Goal: Task Accomplishment & Management: Use online tool/utility

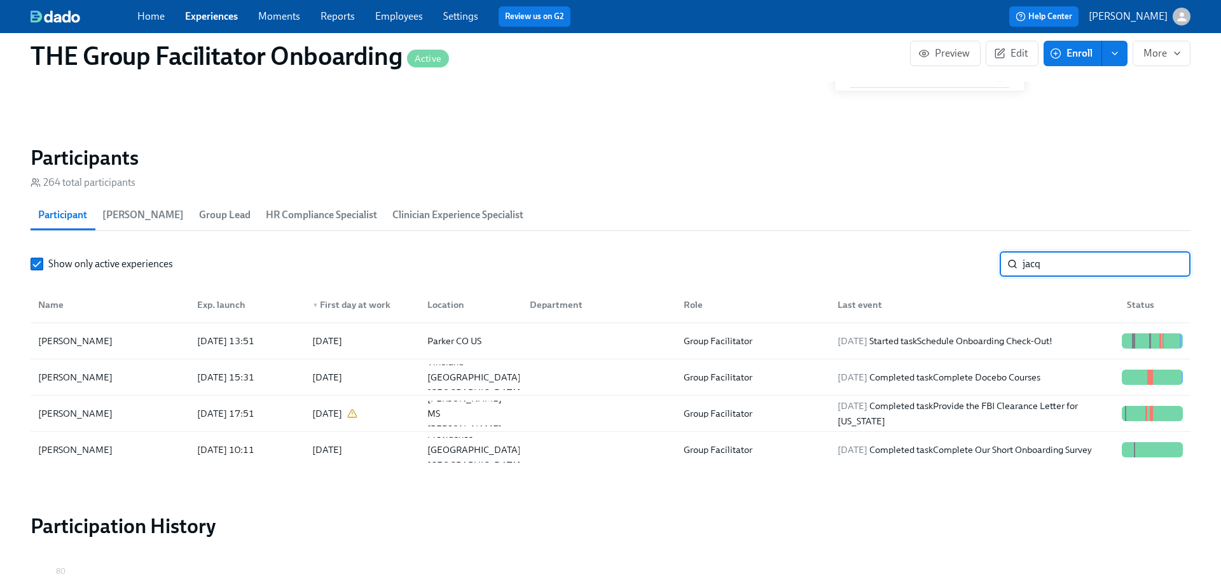
scroll to position [0, 17923]
click at [1048, 337] on div "2025/10/06 Started task Schedule Onboarding Check-Out!" at bounding box center [945, 340] width 225 height 15
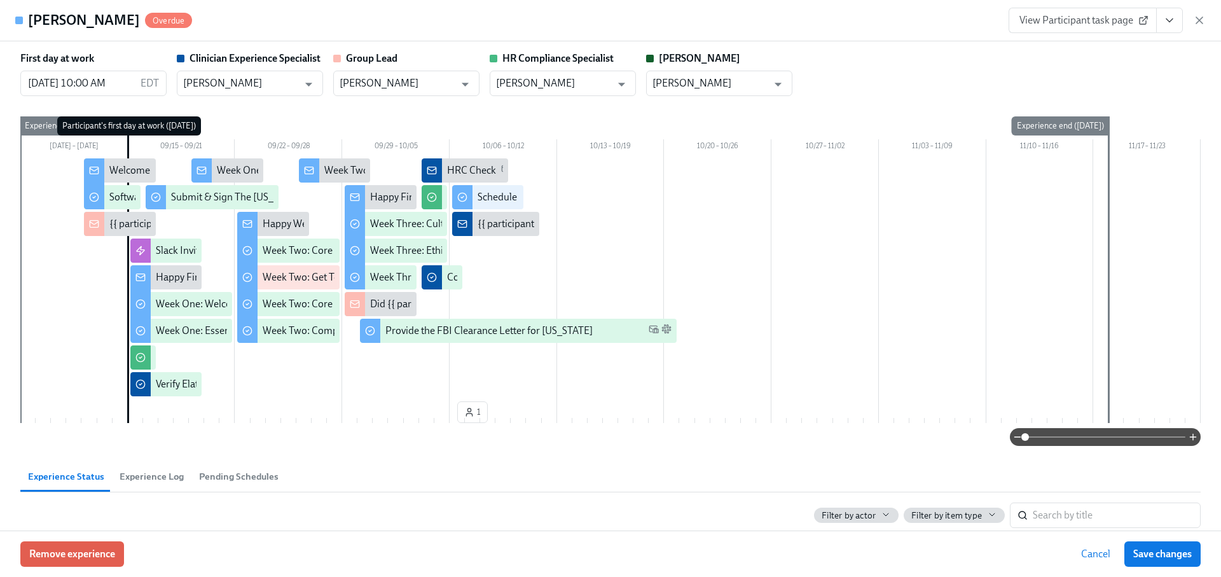
click at [1105, 19] on span "View Participant task page" at bounding box center [1083, 20] width 127 height 13
click at [1198, 20] on icon "button" at bounding box center [1199, 20] width 13 height 13
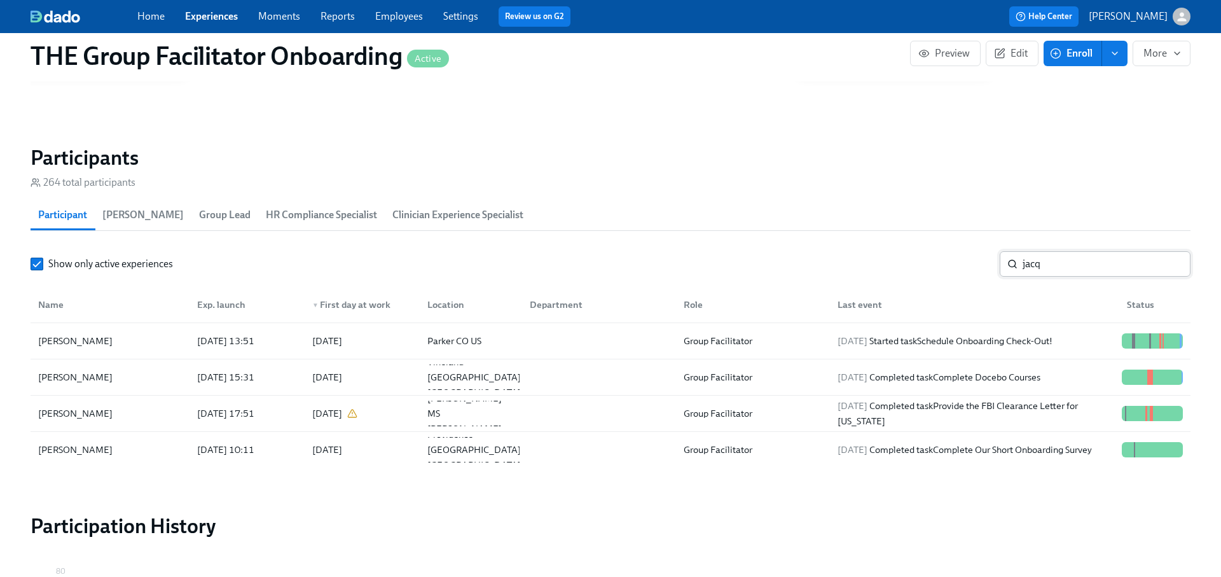
click at [1048, 273] on input "jacq" at bounding box center [1107, 263] width 168 height 25
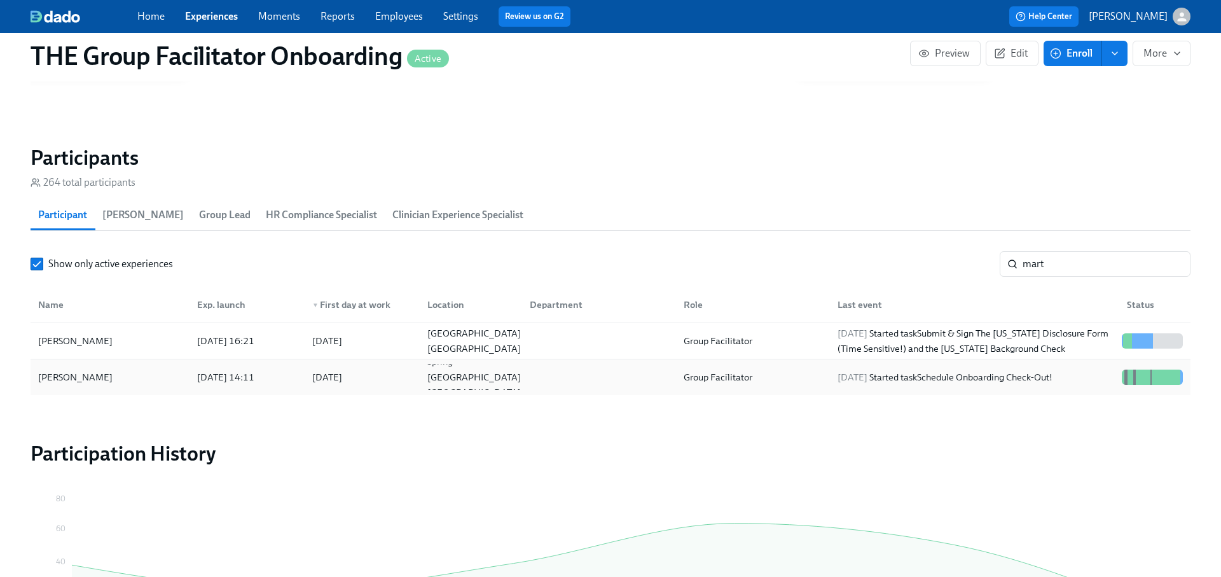
click at [999, 376] on div "2025/10/05 Started task Schedule Onboarding Check-Out!" at bounding box center [945, 377] width 225 height 15
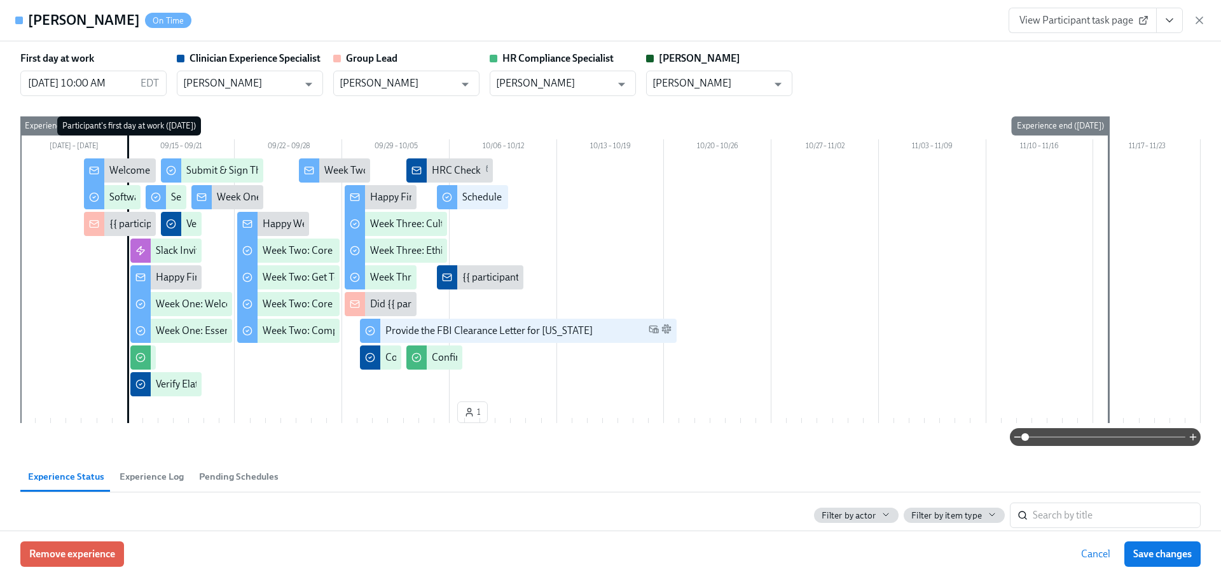
click at [1113, 20] on span "View Participant task page" at bounding box center [1083, 20] width 127 height 13
click at [1201, 25] on icon "button" at bounding box center [1199, 20] width 13 height 13
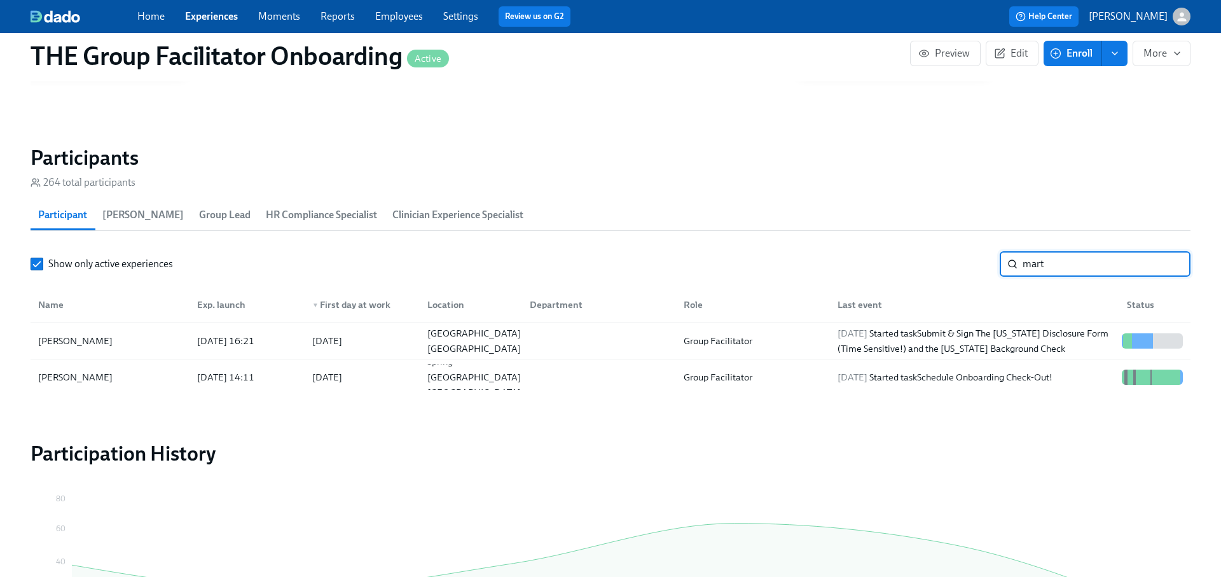
click at [1091, 268] on input "mart" at bounding box center [1107, 263] width 168 height 25
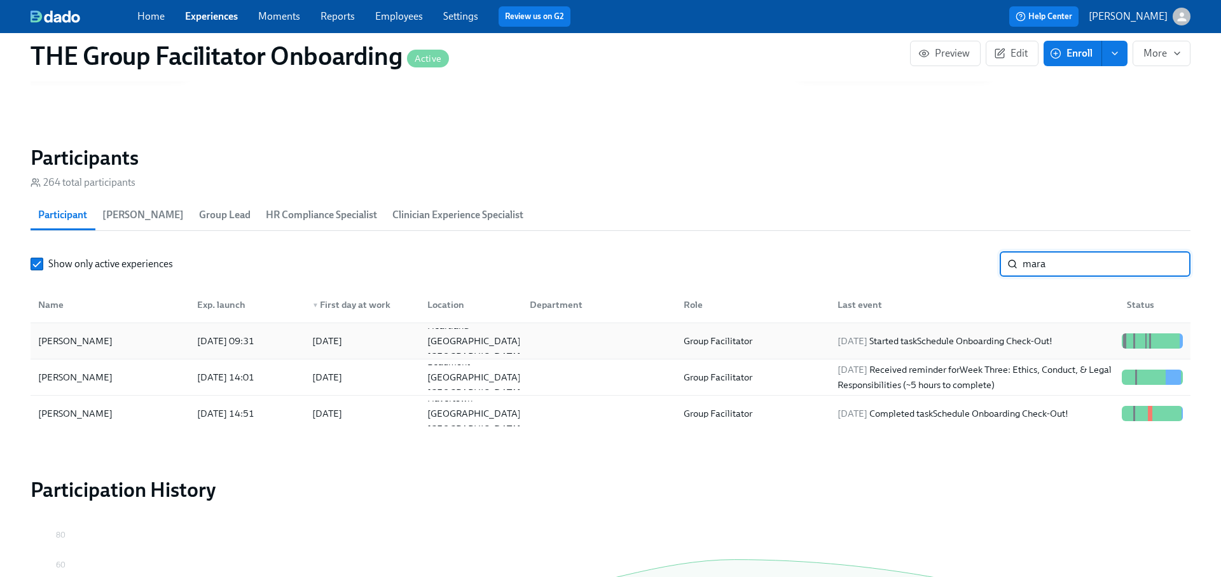
type input "mara"
click at [1071, 330] on div "2025/10/06 Started task Schedule Onboarding Check-Out!" at bounding box center [971, 340] width 289 height 25
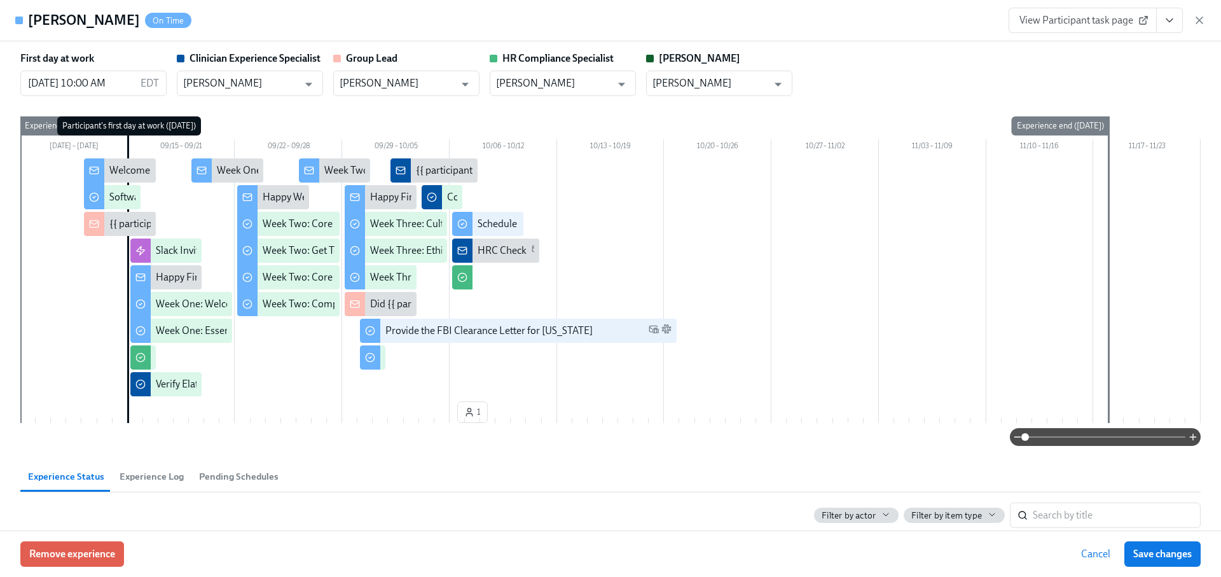
click at [1170, 13] on button "View task page" at bounding box center [1169, 20] width 27 height 25
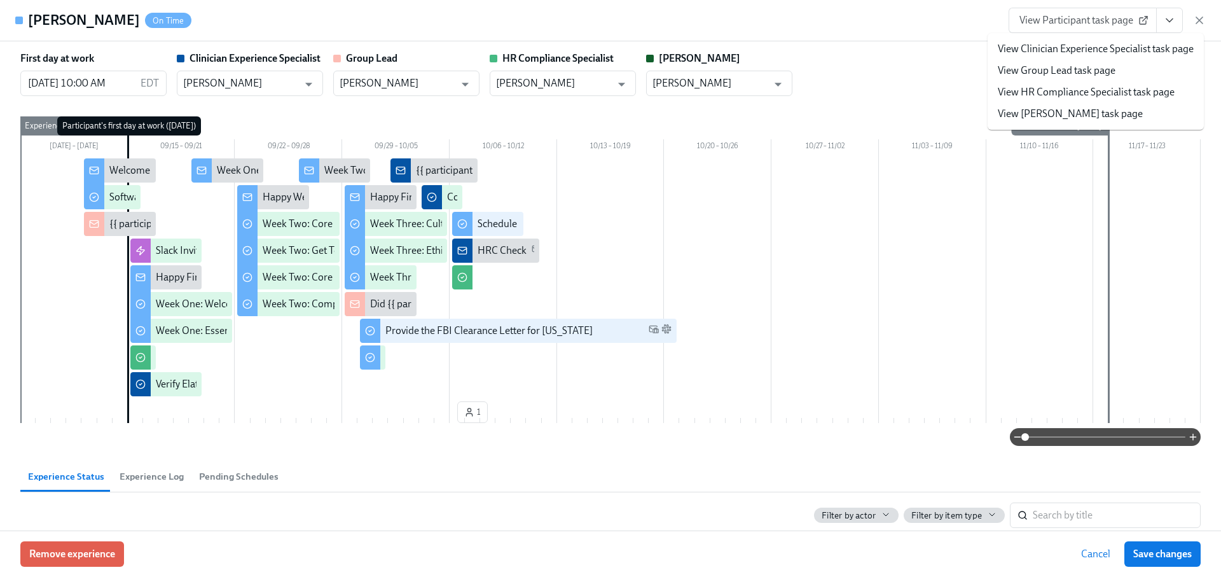
click at [1076, 10] on link "View Participant task page" at bounding box center [1083, 20] width 148 height 25
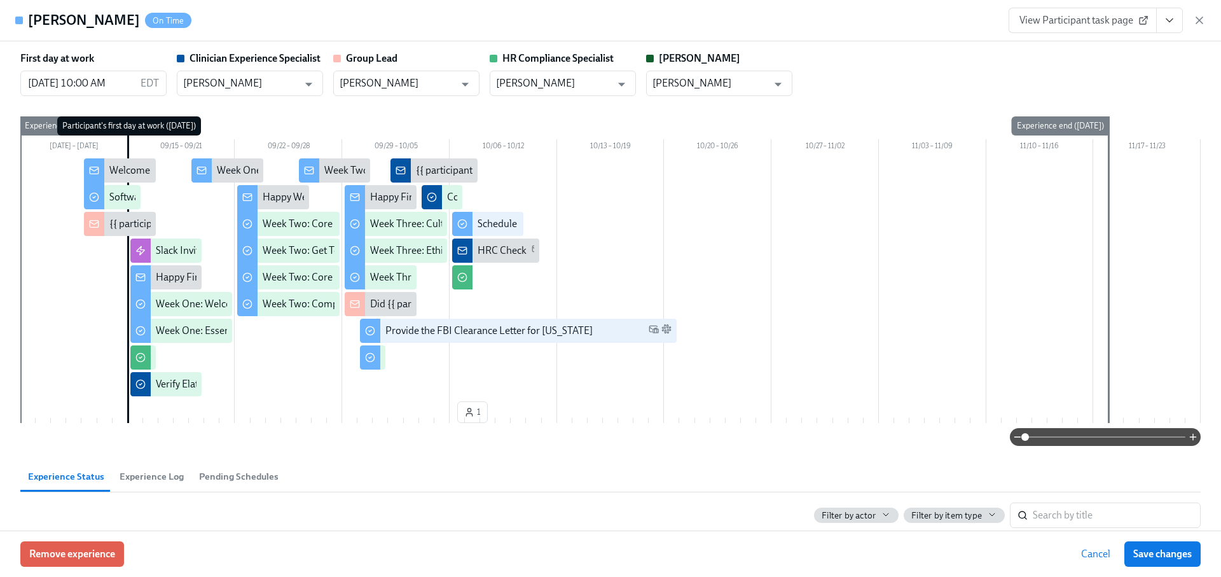
click at [1199, 17] on icon "button" at bounding box center [1199, 20] width 13 height 13
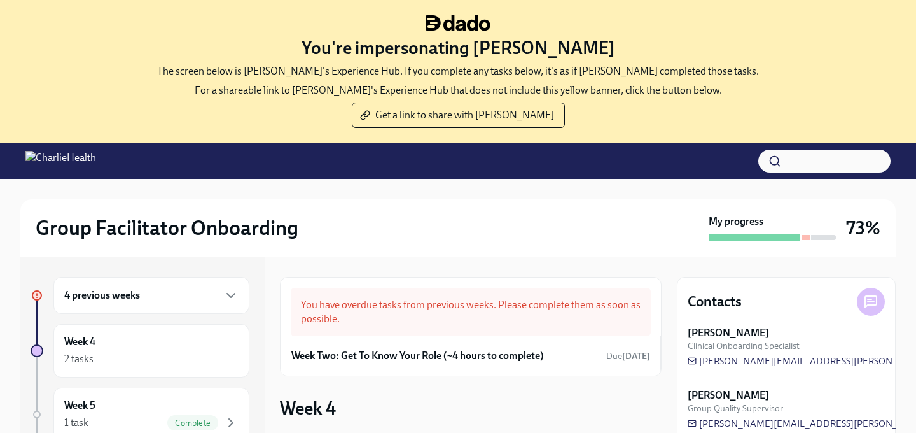
scroll to position [130, 0]
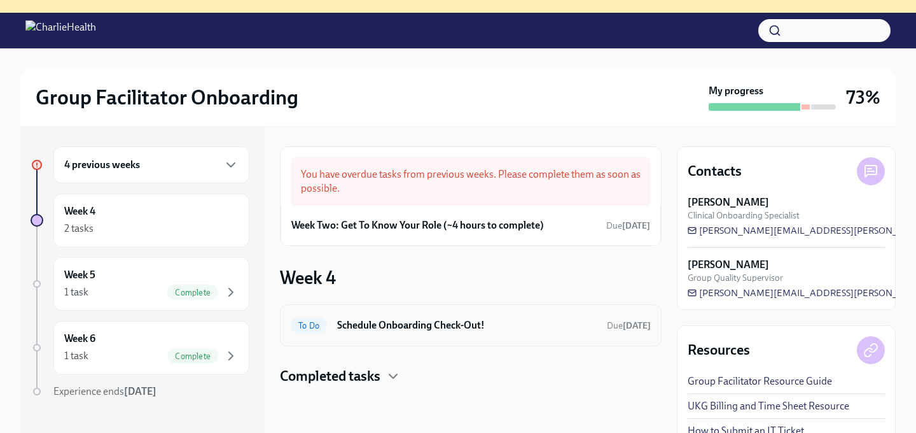
click at [443, 323] on h6 "Schedule Onboarding Check-Out!" at bounding box center [467, 325] width 260 height 14
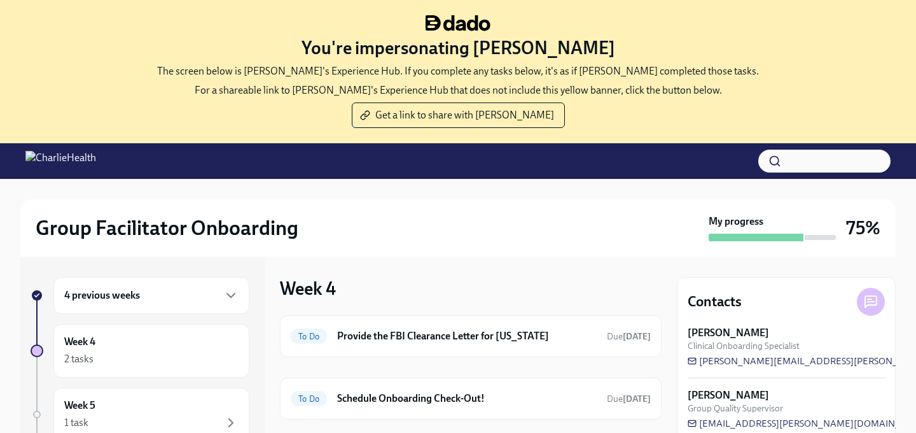
scroll to position [130, 0]
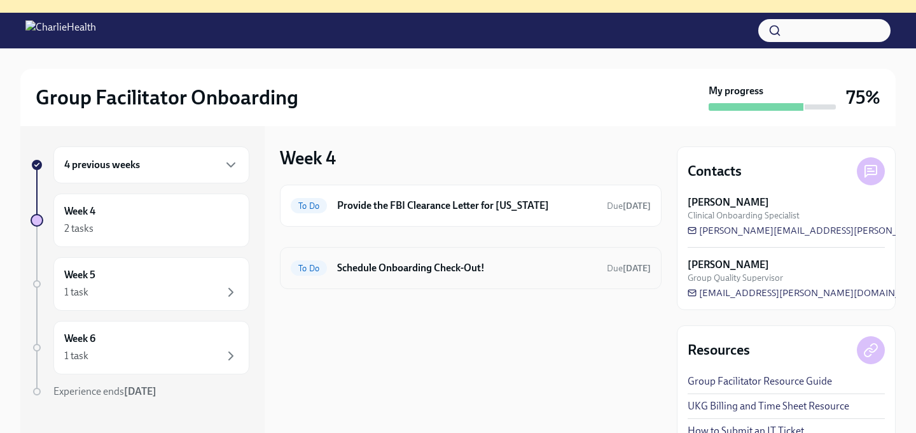
click at [441, 265] on h6 "Schedule Onboarding Check-Out!" at bounding box center [467, 268] width 260 height 14
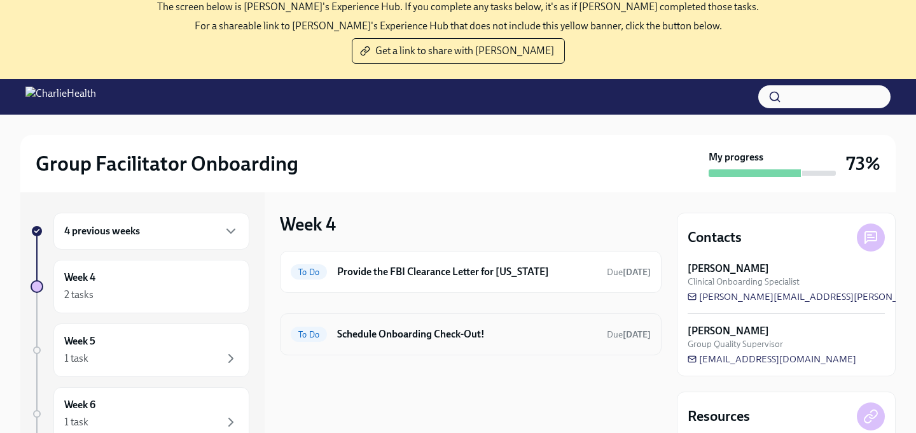
scroll to position [64, 0]
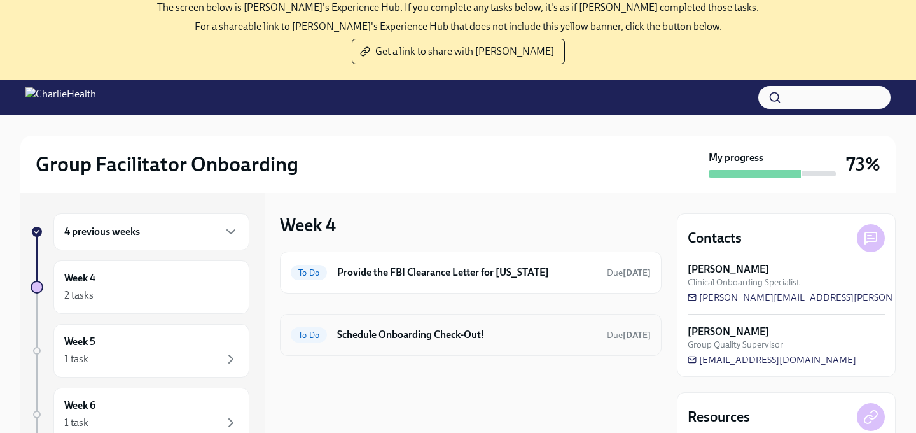
click at [385, 333] on h6 "Schedule Onboarding Check-Out!" at bounding box center [467, 335] width 260 height 14
